Goal: Task Accomplishment & Management: Use online tool/utility

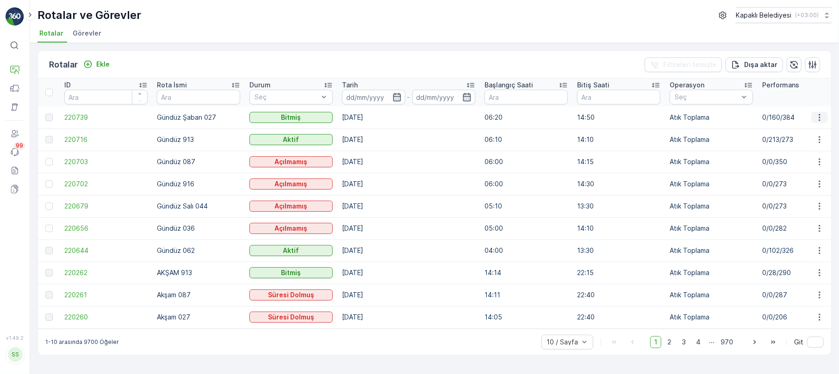
click at [819, 116] on icon "button" at bounding box center [819, 117] width 9 height 9
click at [803, 143] on span "Rota Takibini Görüntüle" at bounding box center [797, 144] width 73 height 9
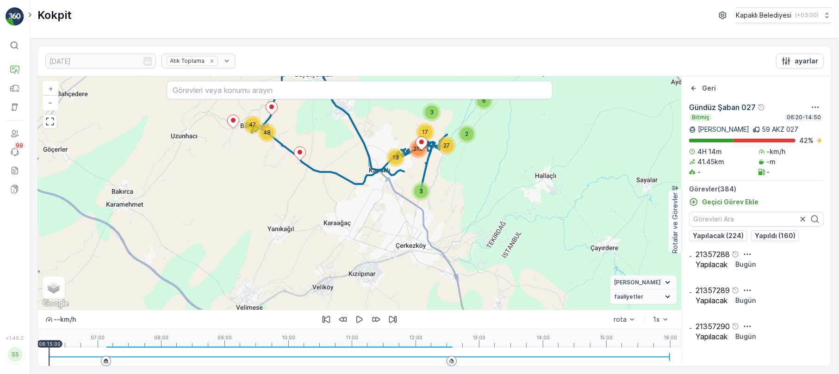
click at [53, 130] on div "3 3 17 6 48 27 2 47 213 13 + − Uydu Yol haritası Arazi Karışık Leaflet Klavye k…" at bounding box center [359, 193] width 643 height 234
click at [52, 130] on div "3 3 17 6 48 27 2 47 213 13 + − Uydu Yol haritası Arazi Karışık Leaflet Klavye k…" at bounding box center [359, 193] width 643 height 234
click at [52, 126] on icon "button" at bounding box center [50, 122] width 8 height 8
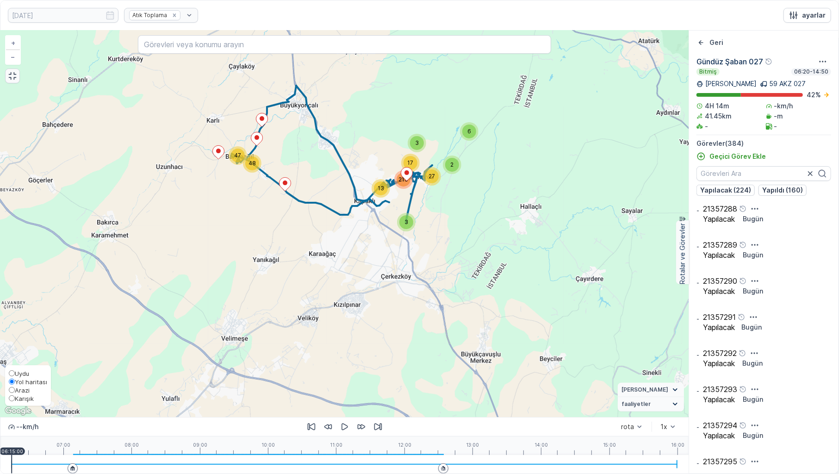
click at [12, 374] on input "Karışık" at bounding box center [12, 398] width 6 height 6
radio input "true"
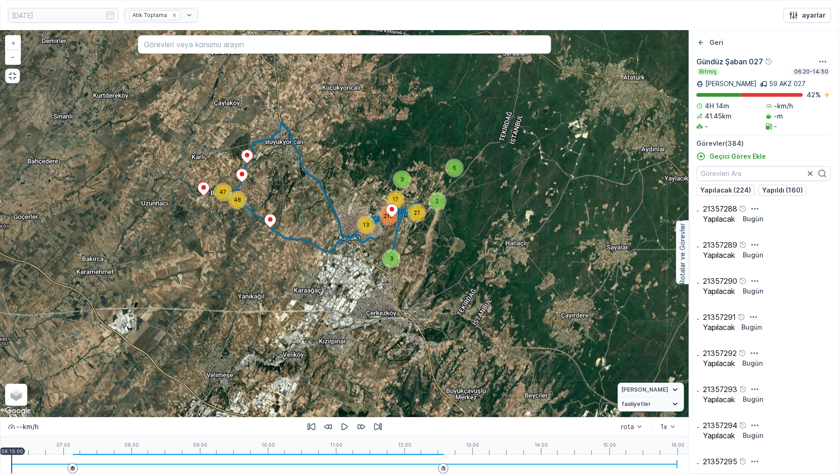
drag, startPoint x: 327, startPoint y: 239, endPoint x: 303, endPoint y: 288, distance: 54.2
click at [303, 288] on div "3 3 17 6 48 27 2 47 213 13 + − Uydu Yol haritası Arazi Karışık Leaflet Klavye k…" at bounding box center [344, 224] width 688 height 386
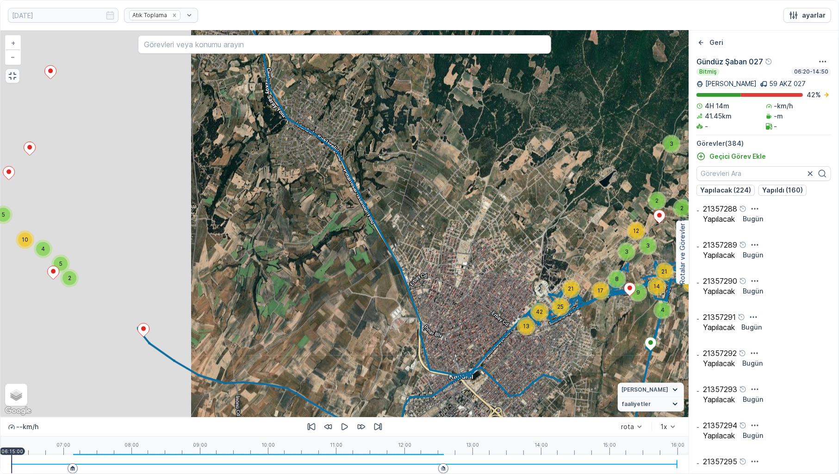
drag, startPoint x: 153, startPoint y: 223, endPoint x: 404, endPoint y: 234, distance: 251.1
click at [387, 241] on div "2 6 6 2 8 5 17 8 21 5 2 5 10 4 3 3 13 2 12 2 5 3 11 3 4 21 42 25 3 3 21 22 8 15…" at bounding box center [344, 224] width 688 height 386
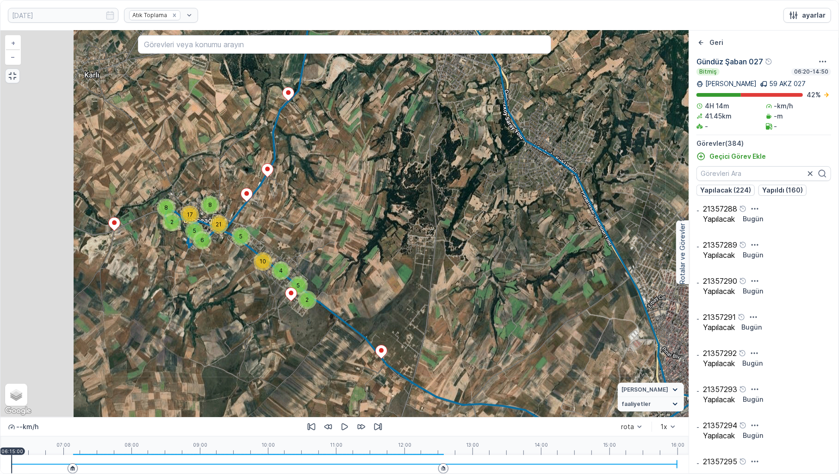
drag, startPoint x: 172, startPoint y: 229, endPoint x: 352, endPoint y: 263, distance: 183.3
click at [350, 264] on div "2 6 6 2 8 5 17 8 21 5 2 5 10 4 3 3 13 2 12 2 5 3 11 3 4 21 42 25 3 3 21 22 8 15…" at bounding box center [344, 224] width 688 height 386
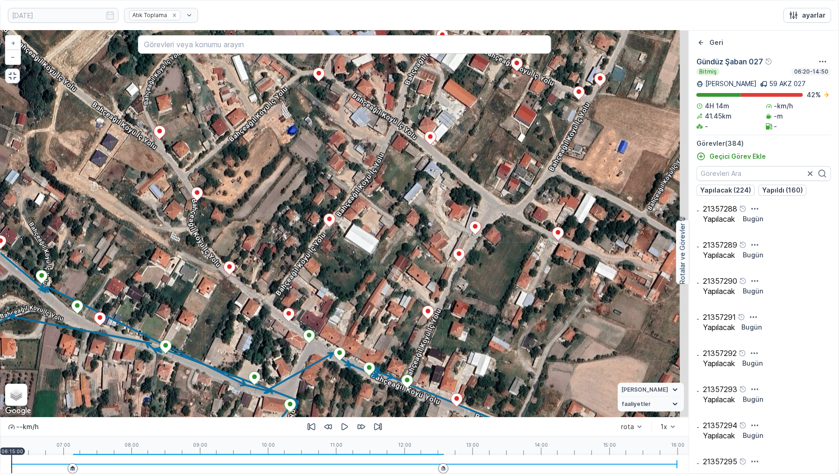
drag, startPoint x: 380, startPoint y: 199, endPoint x: 291, endPoint y: 245, distance: 99.8
click at [291, 245] on div "2 2 2 3 3 2 2 2 2 4 2 2 2 2 + − Uydu Yol haritası Arazi Karışık Leaflet Klavye …" at bounding box center [344, 224] width 688 height 386
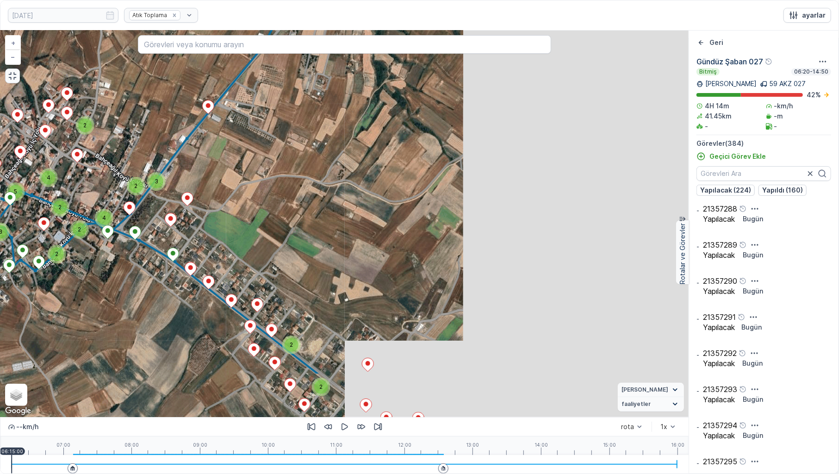
drag, startPoint x: 512, startPoint y: 304, endPoint x: 228, endPoint y: 223, distance: 295.0
click at [228, 223] on div "3 2 2 3 2 3 4 5 2 2 3 2 4 2 2 4 2 2 2 3 2 3 4 4 2 2 2 2 2 2 3 3 2 2 2 3 3 2 3 2…" at bounding box center [344, 224] width 688 height 386
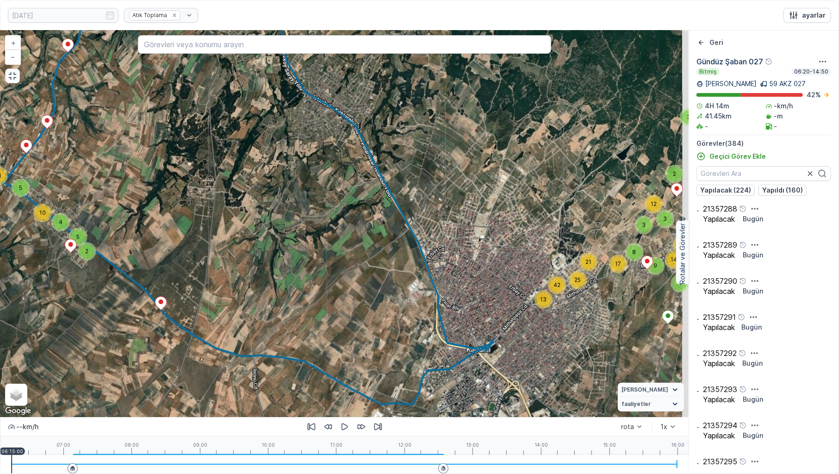
drag, startPoint x: 559, startPoint y: 305, endPoint x: 287, endPoint y: 259, distance: 275.6
click at [288, 259] on div "2 6 6 2 8 5 17 8 21 5 2 5 10 4 3 3 13 2 12 2 5 3 11 3 4 21 42 25 3 3 21 22 8 15…" at bounding box center [344, 224] width 688 height 386
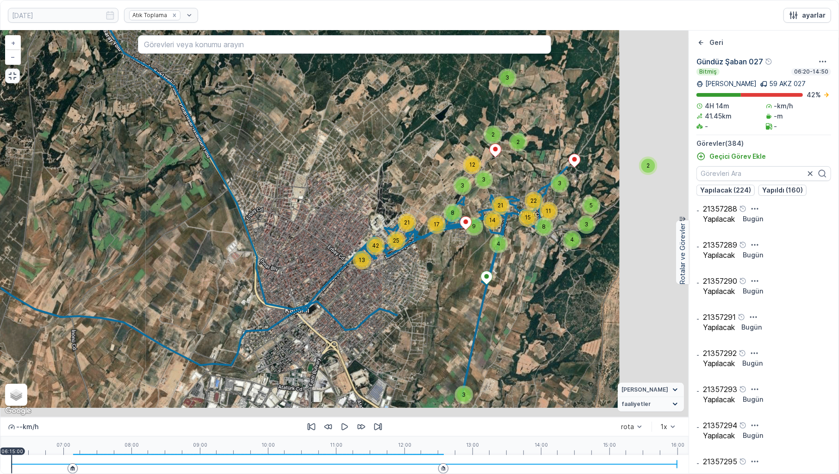
drag, startPoint x: 590, startPoint y: 273, endPoint x: 373, endPoint y: 241, distance: 219.5
click at [373, 241] on icon at bounding box center [166, 122] width 804 height 548
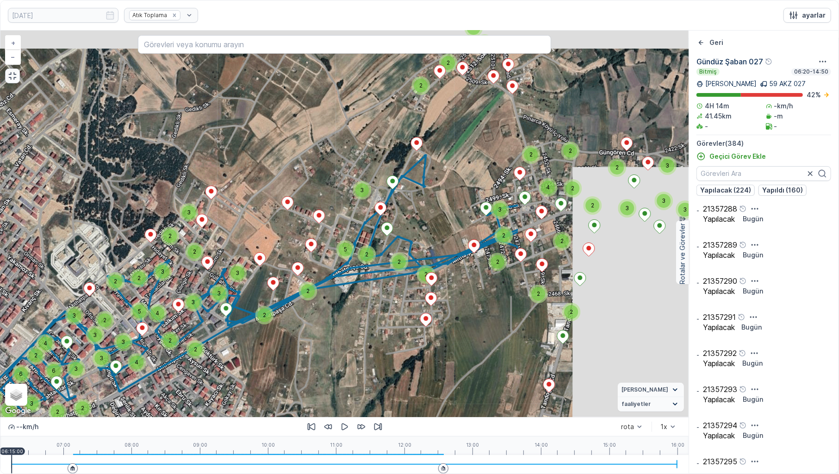
drag, startPoint x: 496, startPoint y: 204, endPoint x: 291, endPoint y: 243, distance: 208.7
click at [292, 243] on div "3 2 2 3 2 3 4 5 2 2 3 2 4 2 2 4 2 2 2 3 2 3 4 4 2 2 2 2 2 2 3 3 2 2 2 3 3 2 3 2…" at bounding box center [344, 224] width 688 height 386
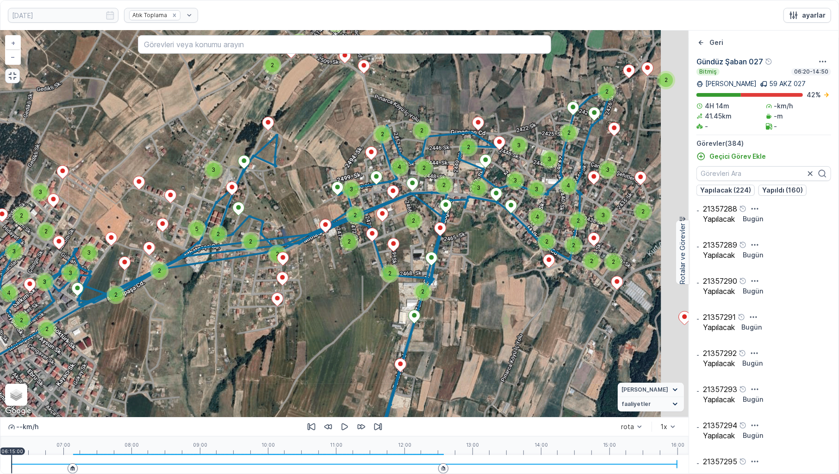
drag, startPoint x: 543, startPoint y: 239, endPoint x: 391, endPoint y: 219, distance: 153.2
click at [394, 219] on div "3 2 2 3 2 3 4 5 2 2 3 2 4 2 2 4 2 2 2 3 2 3 4 4 2 2 2 2 2 2 3 3 2 2 2 3 3 2 3 2…" at bounding box center [344, 224] width 688 height 386
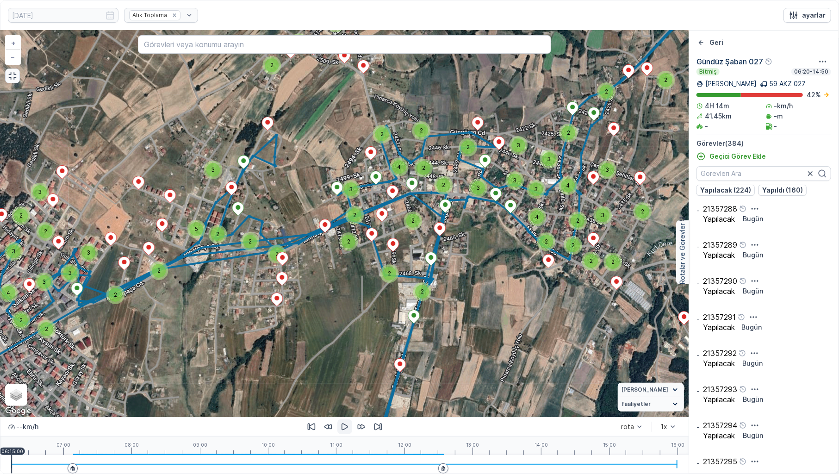
click at [339, 374] on button "button" at bounding box center [344, 426] width 15 height 15
click at [74, 374] on div "07:00 08:00 09:00 10:00 11:00 12:00 13:00 14:00 15:00 16:00 06:16:10" at bounding box center [345, 445] width 666 height 19
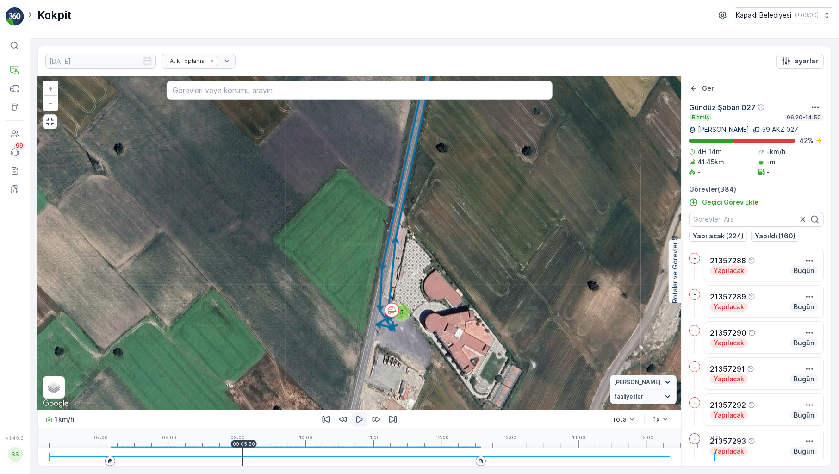
click at [355, 424] on icon "button" at bounding box center [359, 419] width 9 height 9
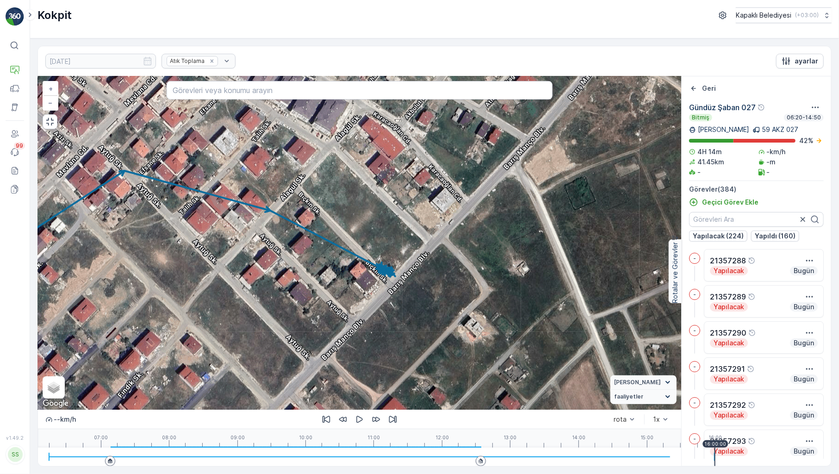
click at [426, 448] on div "07:00 08:00 09:00 10:00 11:00 12:00 13:00 14:00 15:00 16:00 16:00:00" at bounding box center [359, 438] width 621 height 19
click at [399, 455] on div at bounding box center [359, 457] width 621 height 19
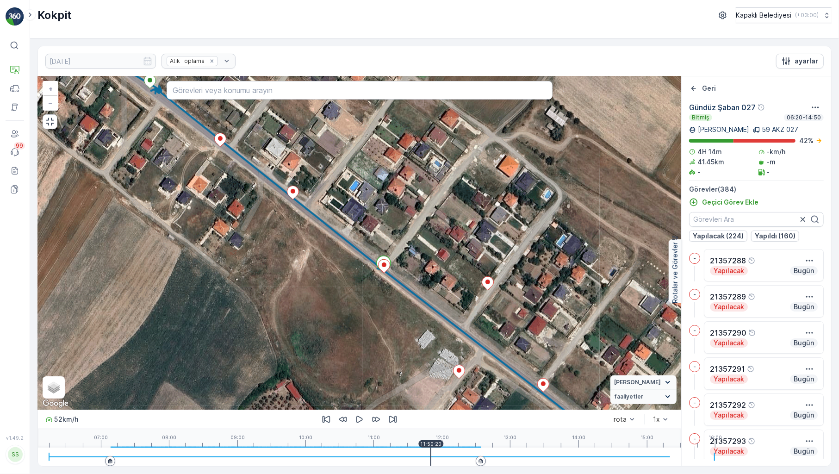
drag, startPoint x: 388, startPoint y: 457, endPoint x: 371, endPoint y: 457, distance: 16.7
click at [388, 457] on div at bounding box center [359, 457] width 621 height 19
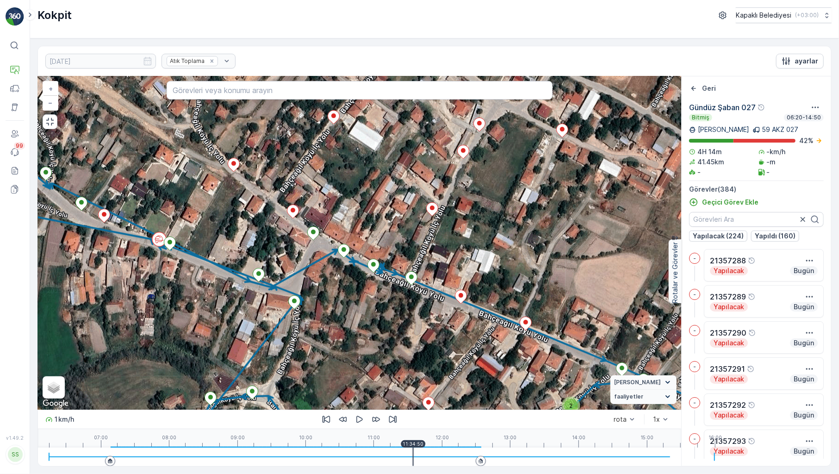
click at [371, 457] on div at bounding box center [359, 457] width 621 height 19
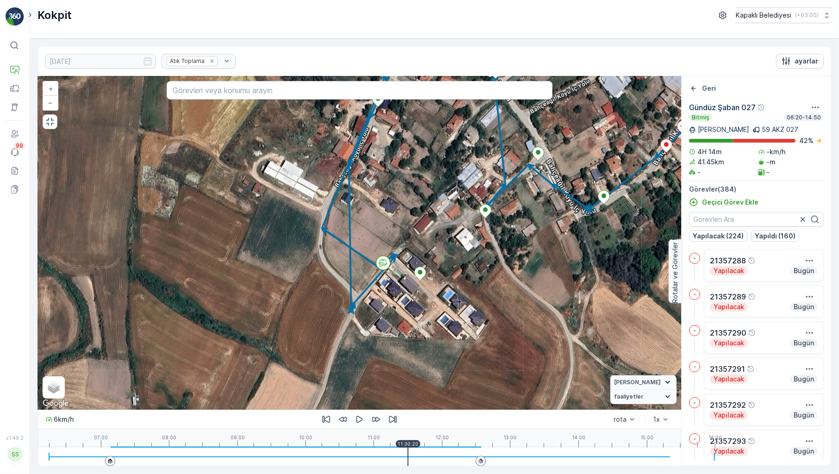
click at [358, 456] on div at bounding box center [359, 457] width 621 height 19
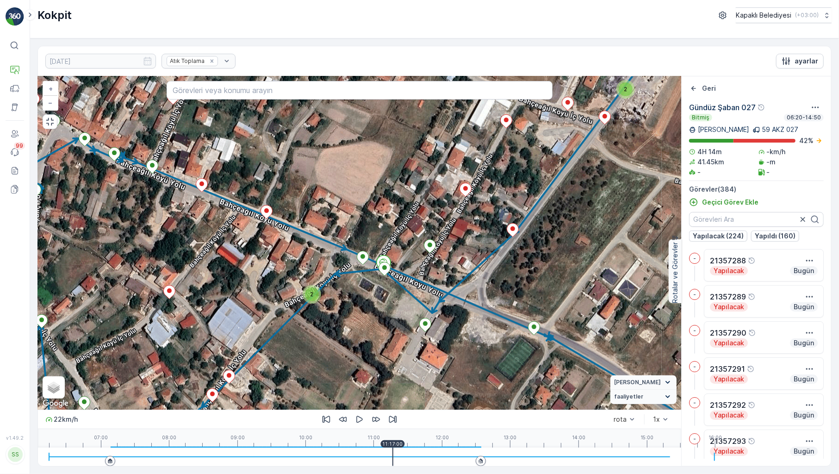
click at [347, 454] on div at bounding box center [359, 457] width 621 height 19
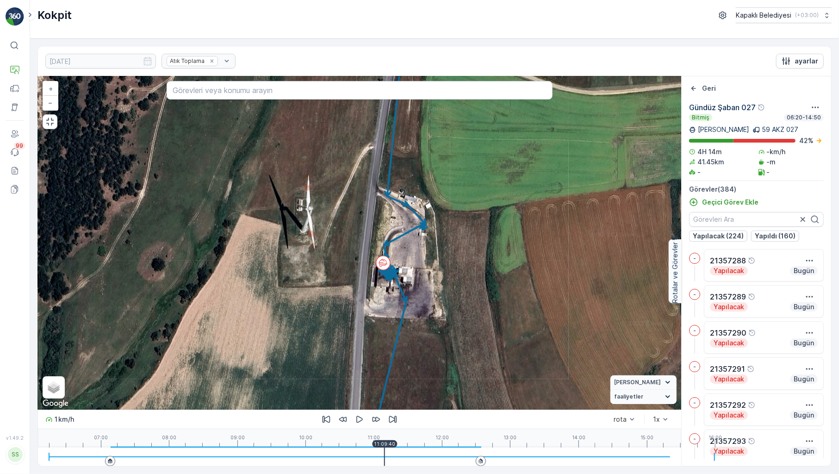
click at [372, 448] on div "11:09:40" at bounding box center [384, 443] width 25 height 7
click at [310, 458] on div at bounding box center [359, 457] width 621 height 19
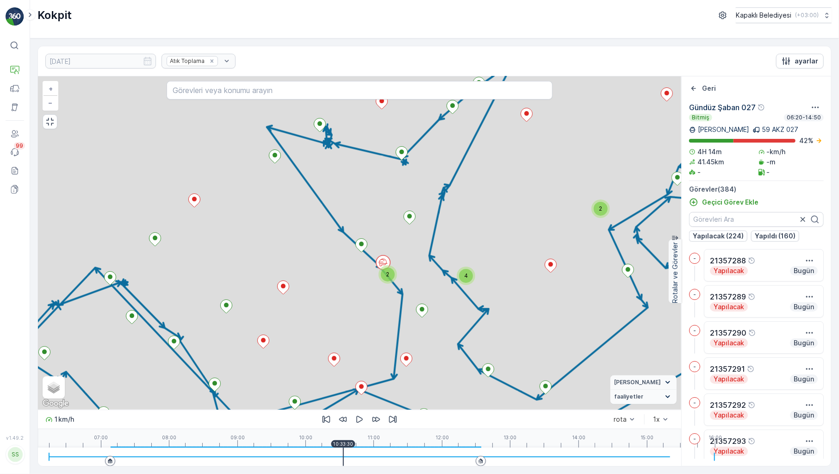
click at [289, 455] on div at bounding box center [359, 457] width 621 height 19
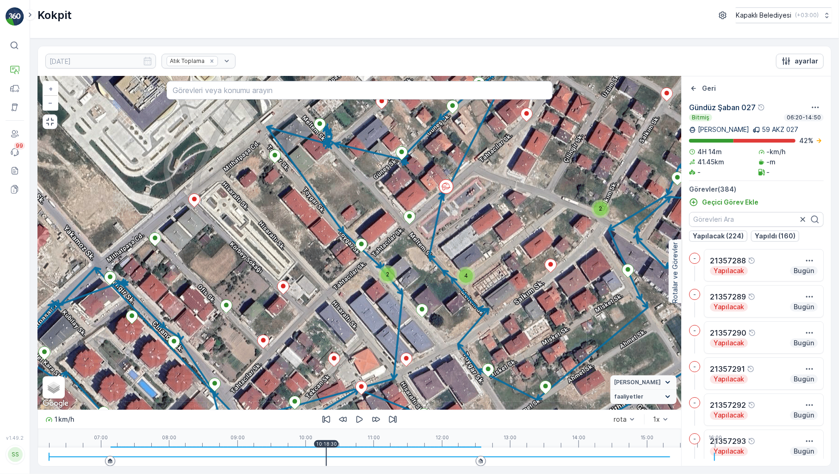
click at [279, 457] on div at bounding box center [359, 457] width 621 height 19
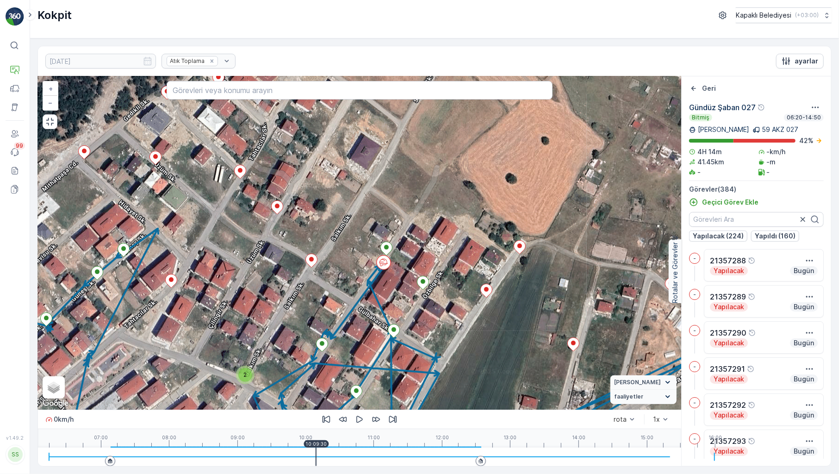
click at [271, 458] on div at bounding box center [359, 457] width 621 height 19
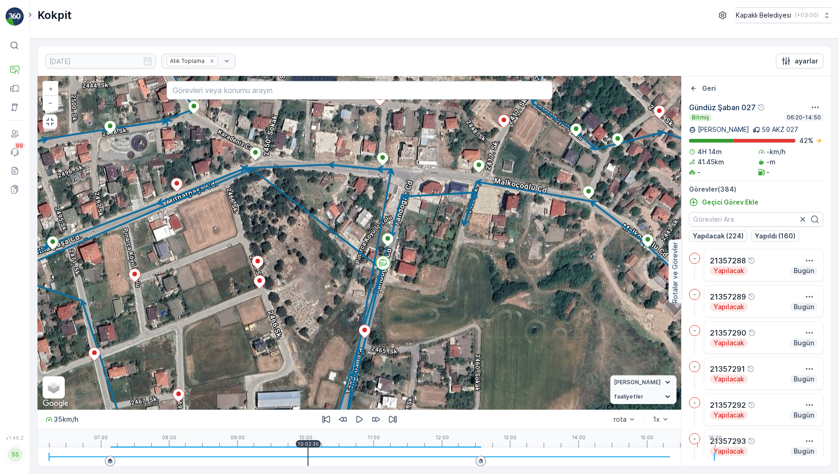
click at [261, 458] on div at bounding box center [359, 457] width 621 height 19
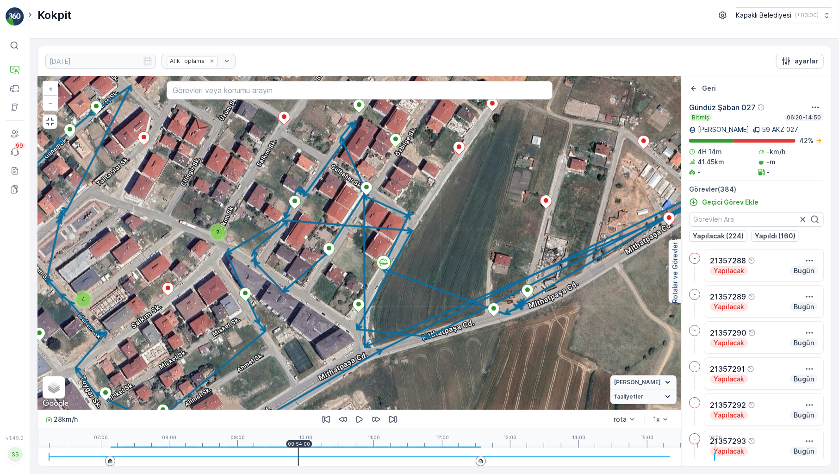
click at [250, 458] on div at bounding box center [359, 457] width 621 height 19
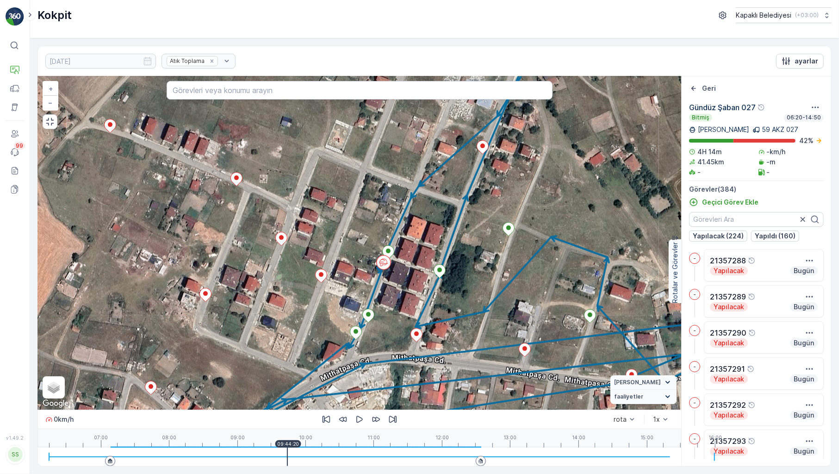
click at [242, 458] on div at bounding box center [359, 457] width 621 height 19
click at [230, 456] on div at bounding box center [359, 457] width 621 height 19
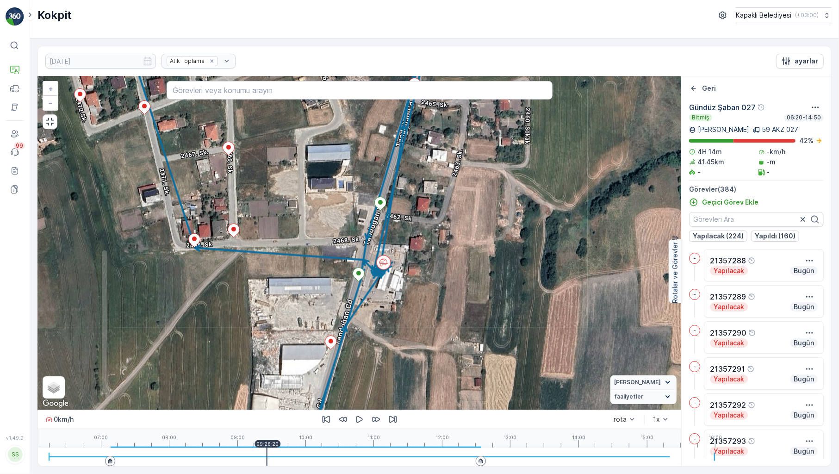
click at [208, 448] on div "07:00 08:00 09:00 10:00 11:00 12:00 13:00 14:00 15:00 16:00 09:26:20" at bounding box center [359, 438] width 621 height 19
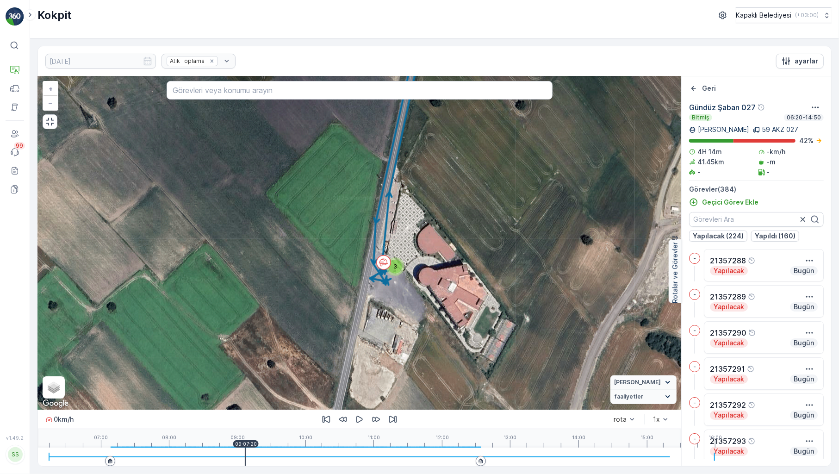
click at [235, 447] on p "09:07:20" at bounding box center [246, 444] width 22 height 6
click at [200, 456] on div at bounding box center [359, 457] width 621 height 19
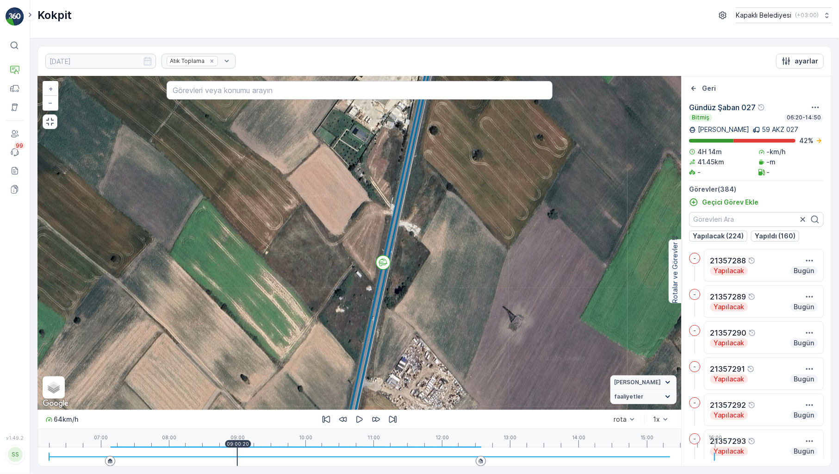
click at [191, 456] on div at bounding box center [359, 457] width 621 height 19
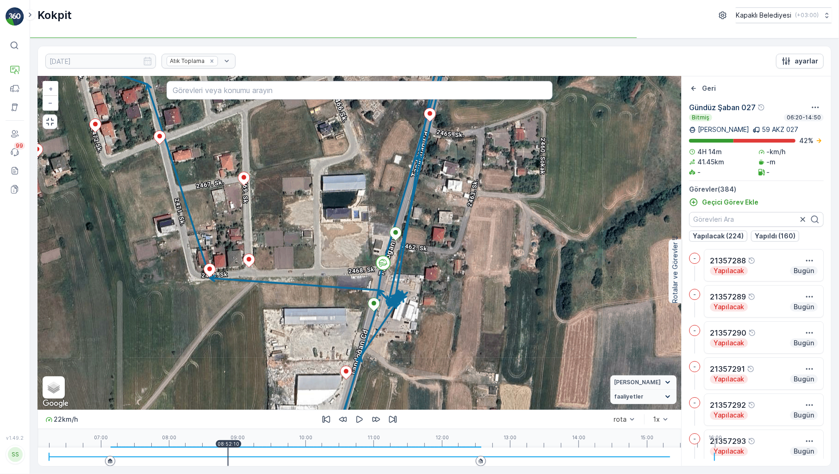
click at [186, 457] on div at bounding box center [359, 457] width 621 height 19
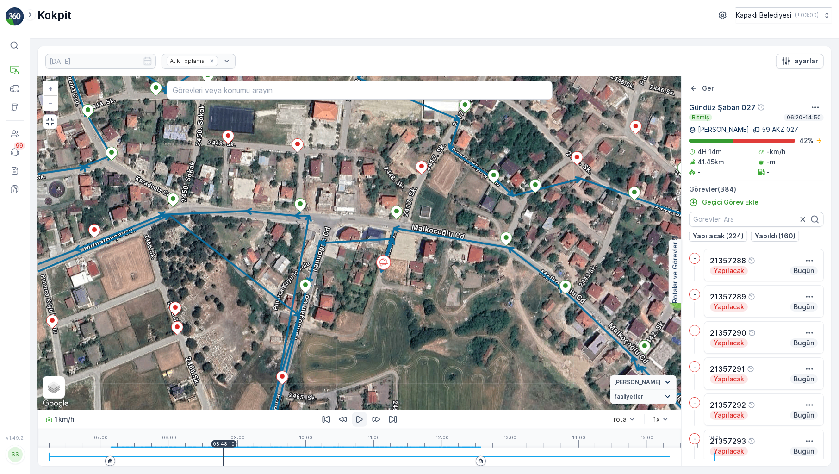
click at [356, 423] on icon "button" at bounding box center [359, 419] width 6 height 7
click at [189, 458] on div at bounding box center [359, 457] width 621 height 19
click at [191, 458] on div at bounding box center [359, 457] width 621 height 19
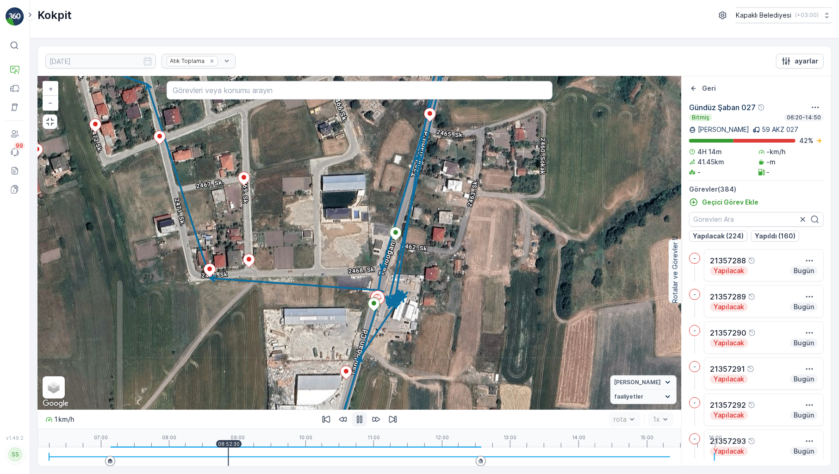
click at [196, 460] on div at bounding box center [359, 457] width 621 height 19
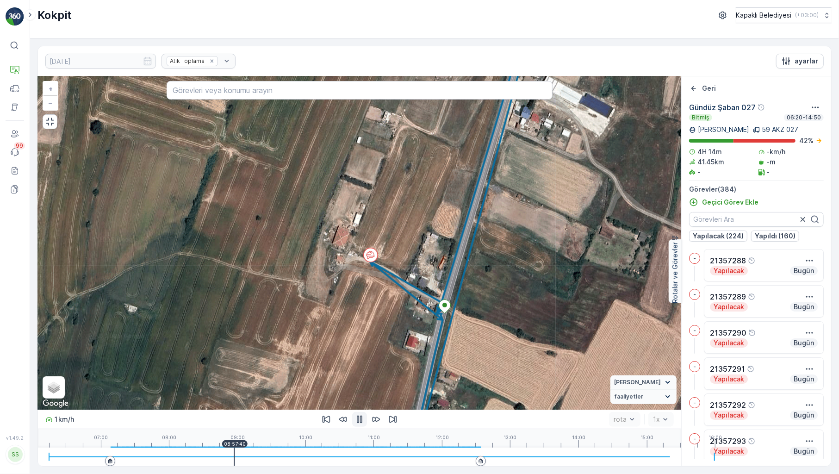
click at [217, 466] on div at bounding box center [359, 457] width 621 height 19
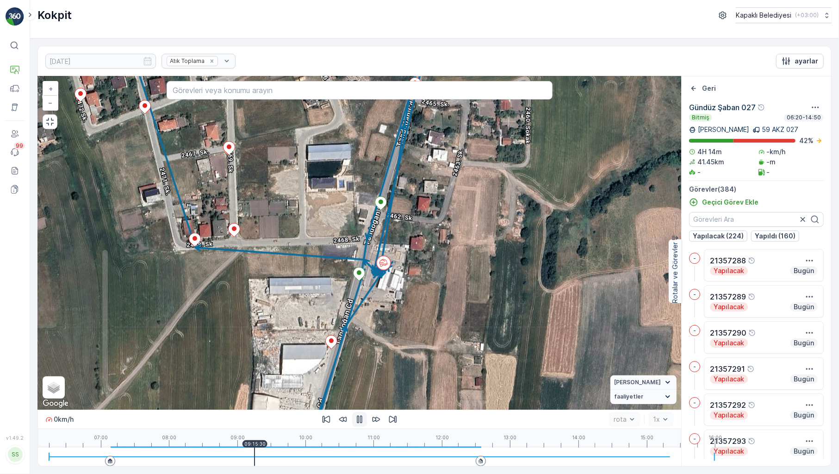
click at [219, 466] on div at bounding box center [359, 457] width 621 height 19
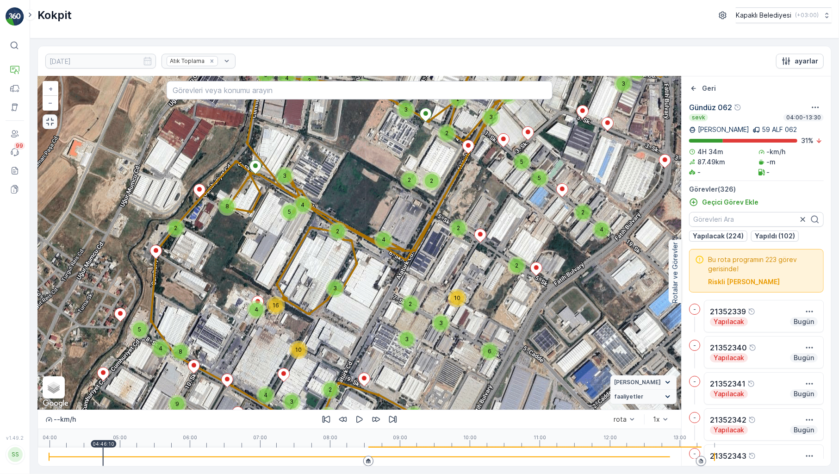
click at [45, 117] on icon "button" at bounding box center [49, 121] width 9 height 9
